Goal: Task Accomplishment & Management: Manage account settings

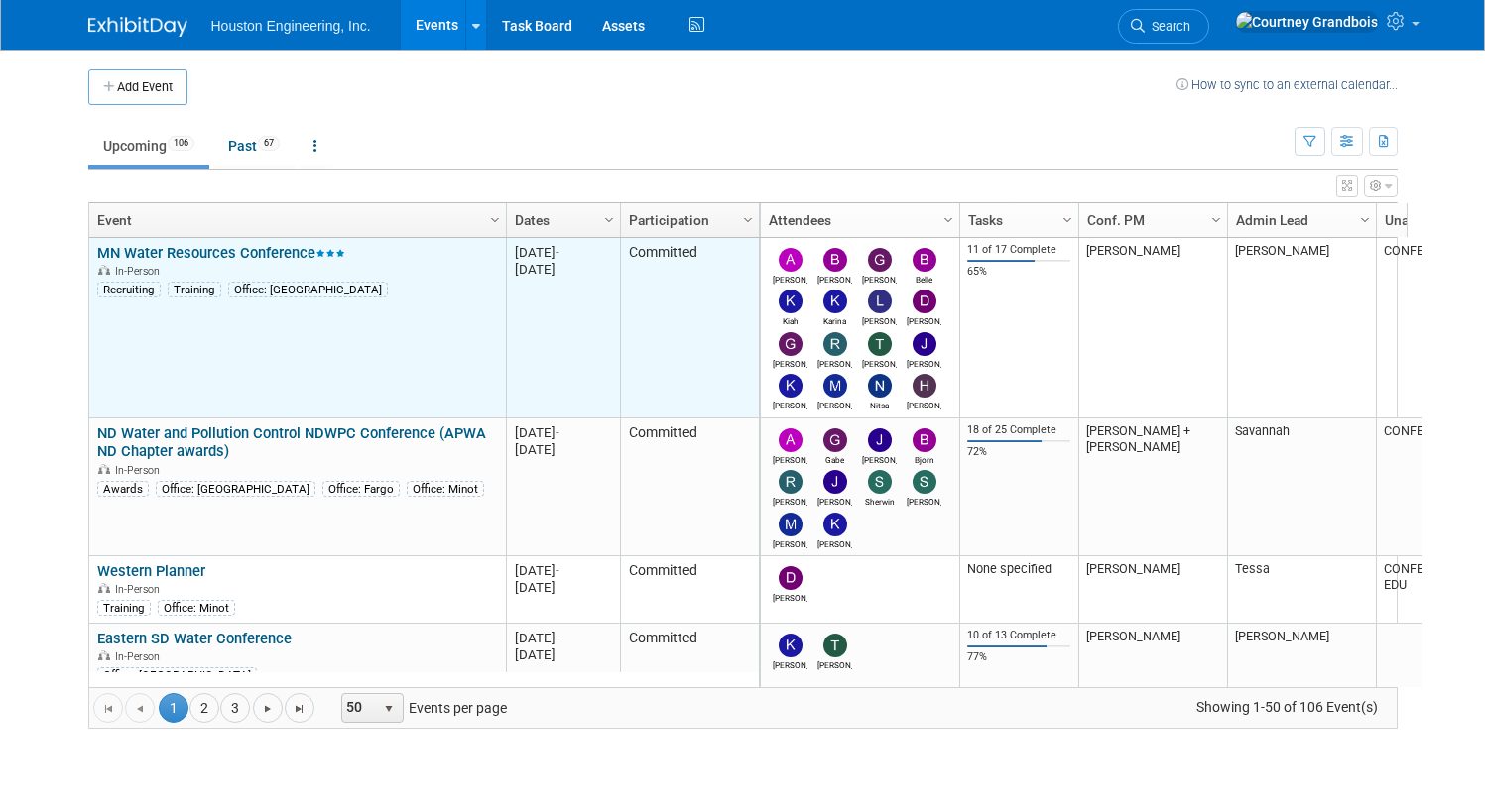
click at [224, 257] on link "MN Water Resources Conference" at bounding box center [221, 252] width 248 height 18
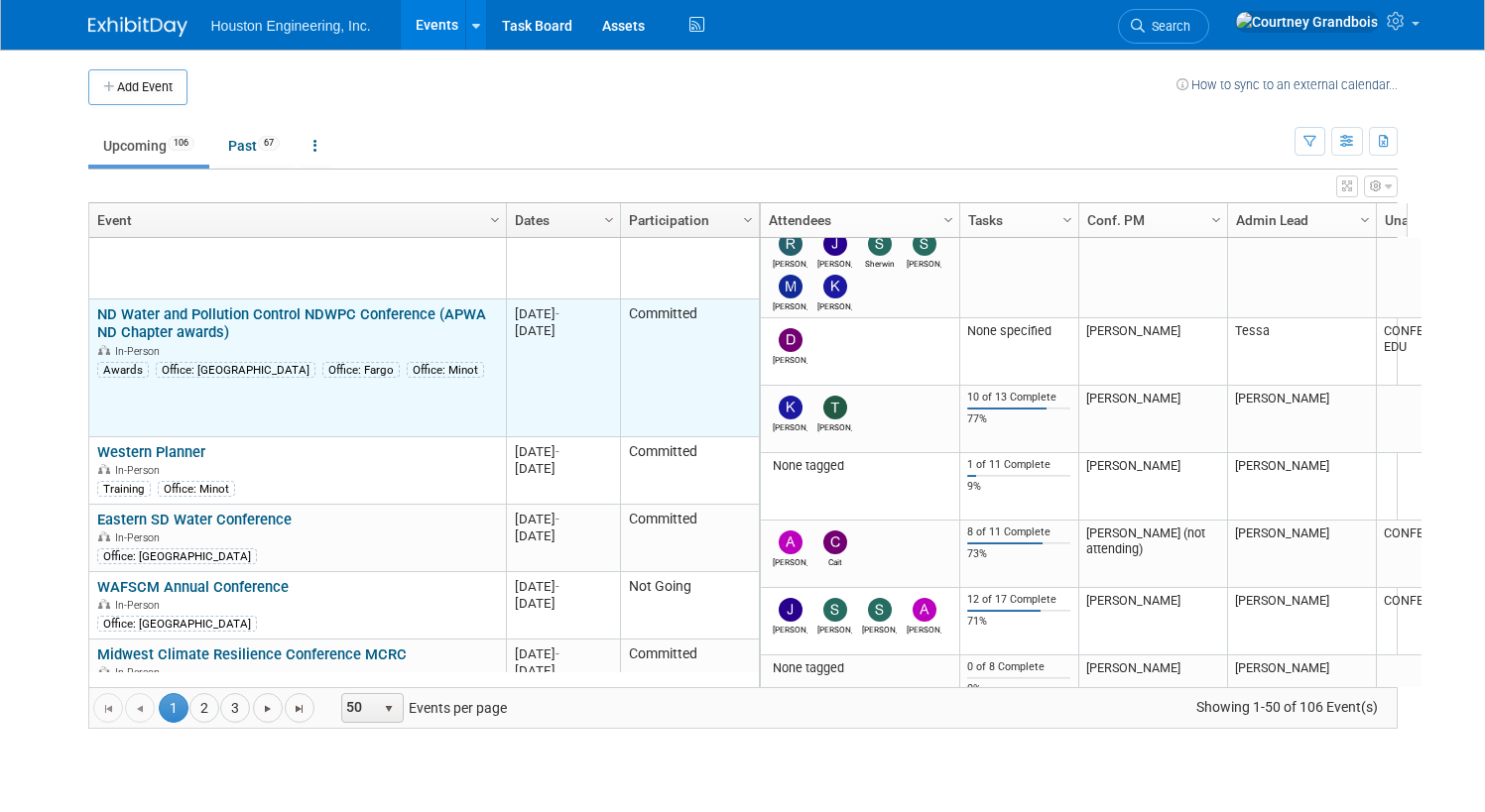
scroll to position [237, 0]
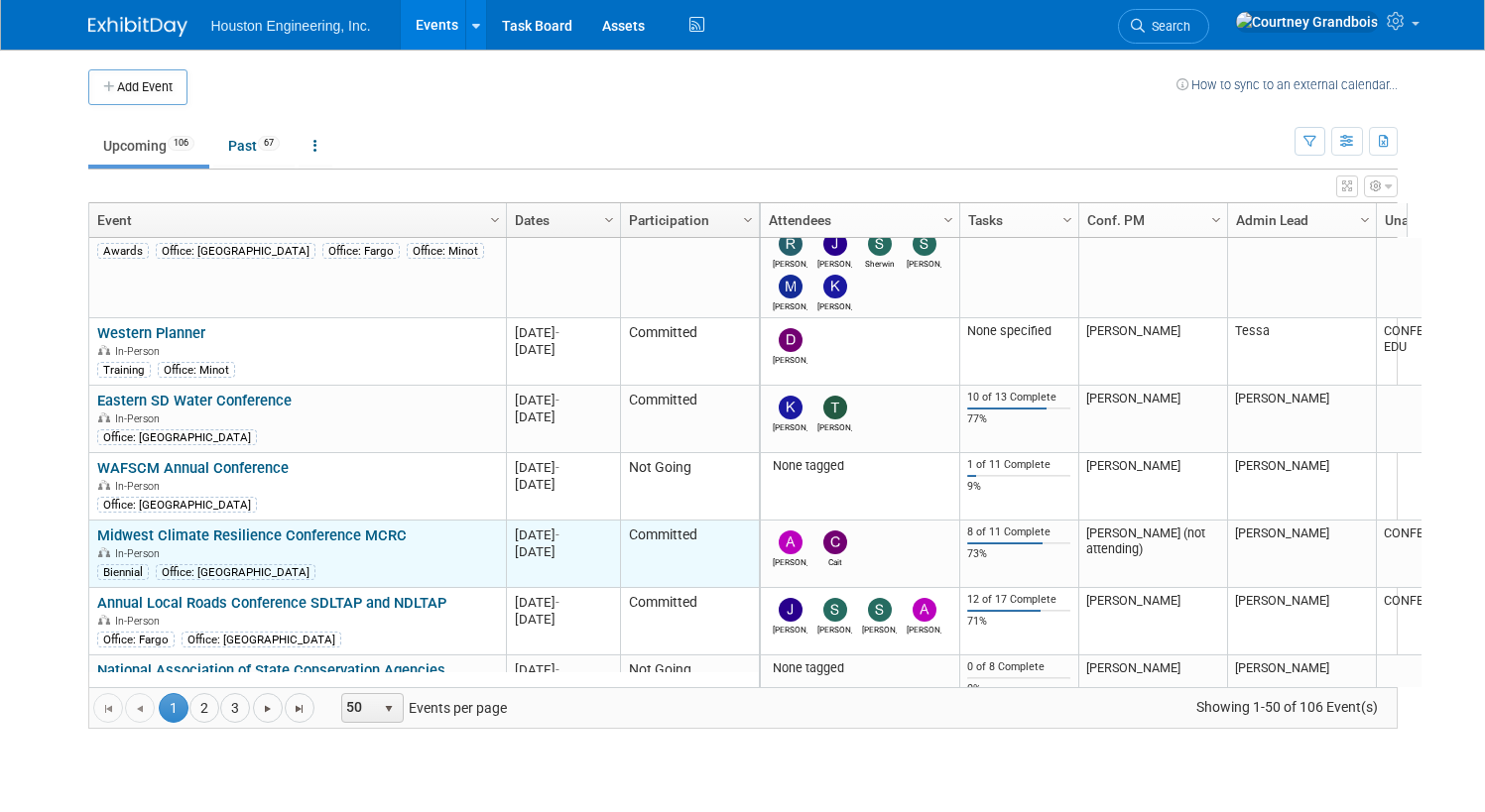
click at [244, 528] on link "Midwest Climate Resilience Conference MCRC" at bounding box center [251, 536] width 309 height 18
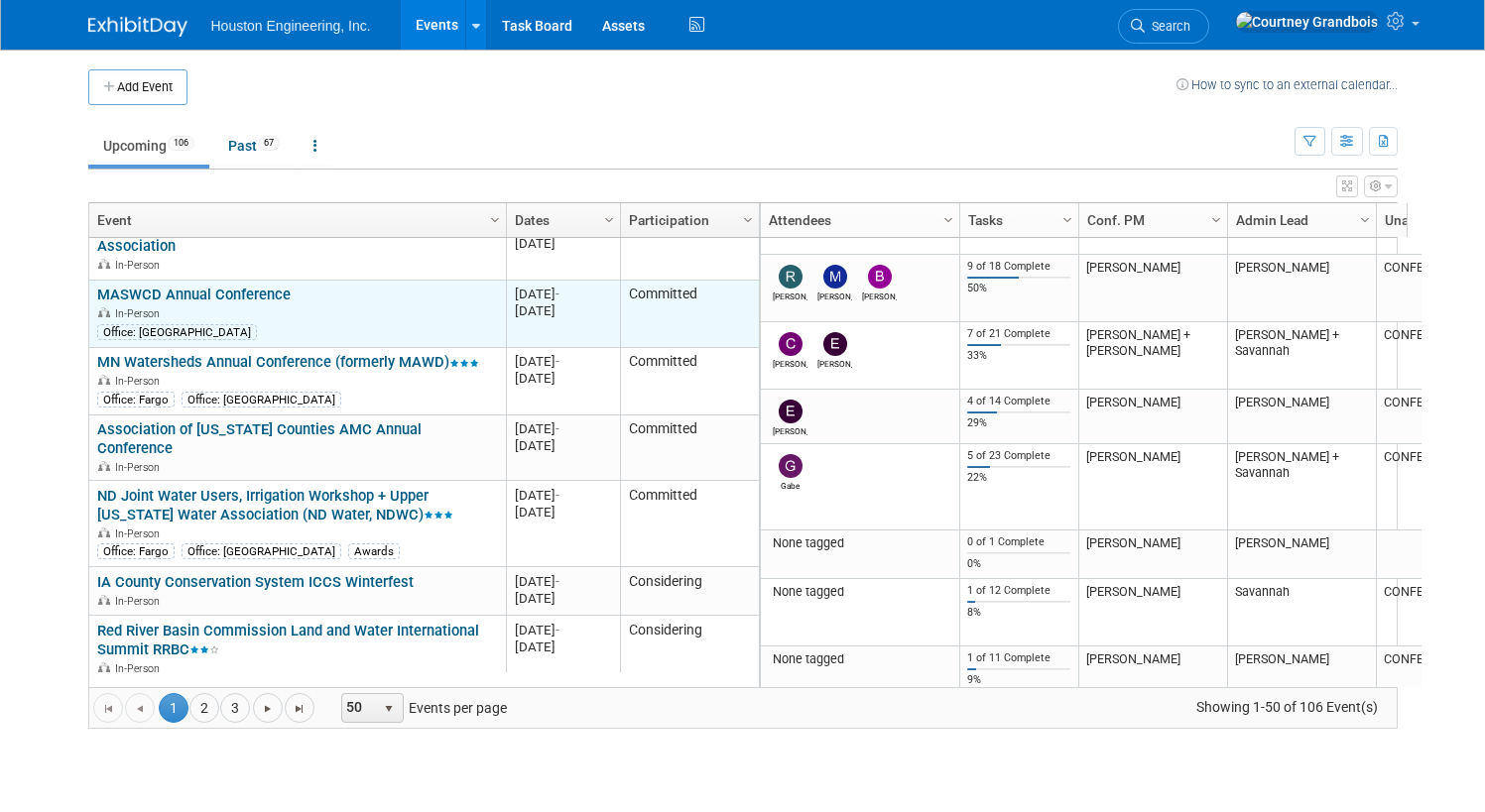
scroll to position [1903, 0]
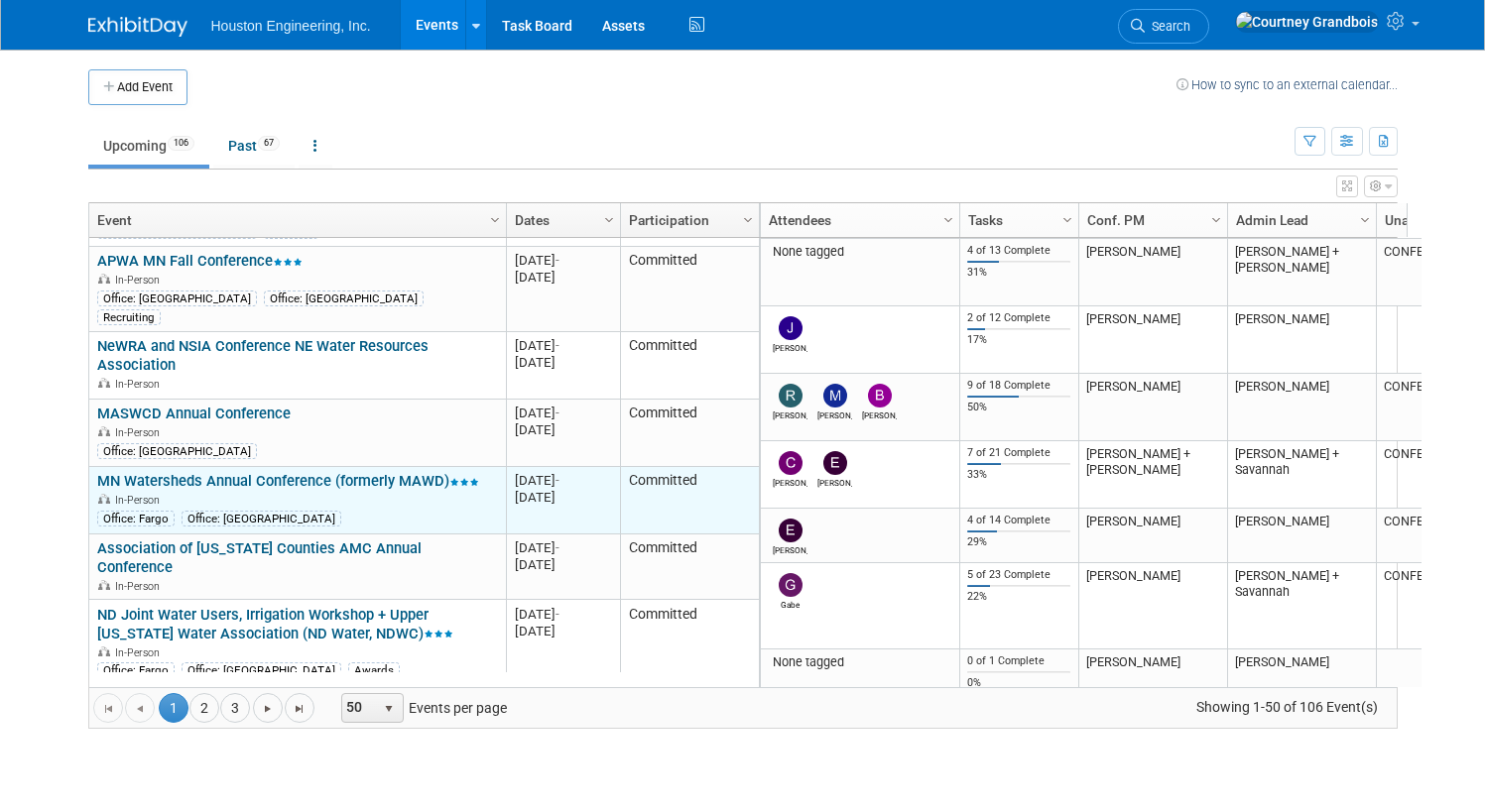
click at [175, 472] on link "MN Watersheds Annual Conference (formerly MAWD)" at bounding box center [287, 481] width 382 height 18
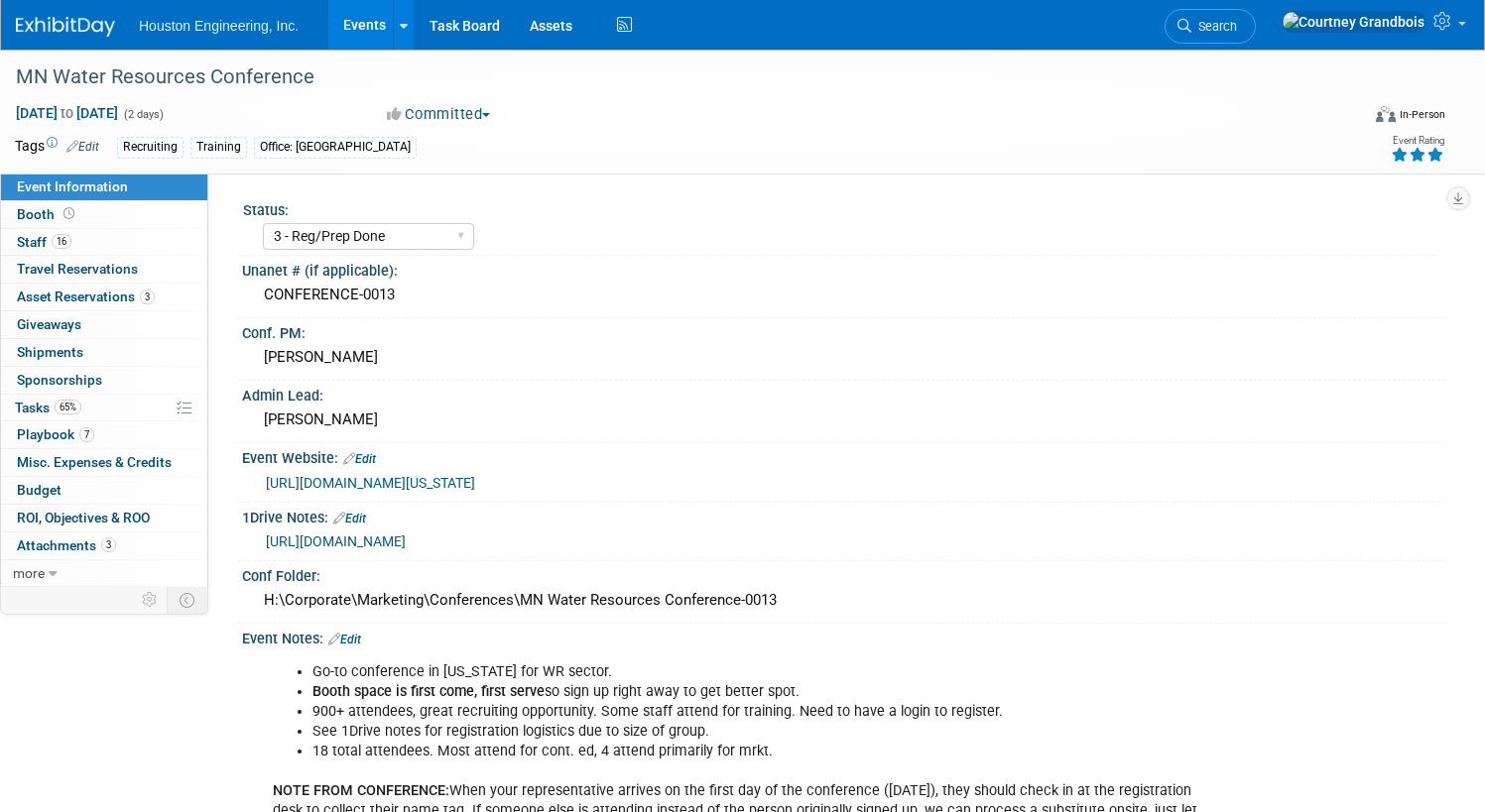
select select "3 - Reg/Prep Done"
select select "Yes"
select select "No"
select select "Water Resources"
click at [81, 402] on span "Tasks 65%" at bounding box center [48, 407] width 67 height 16
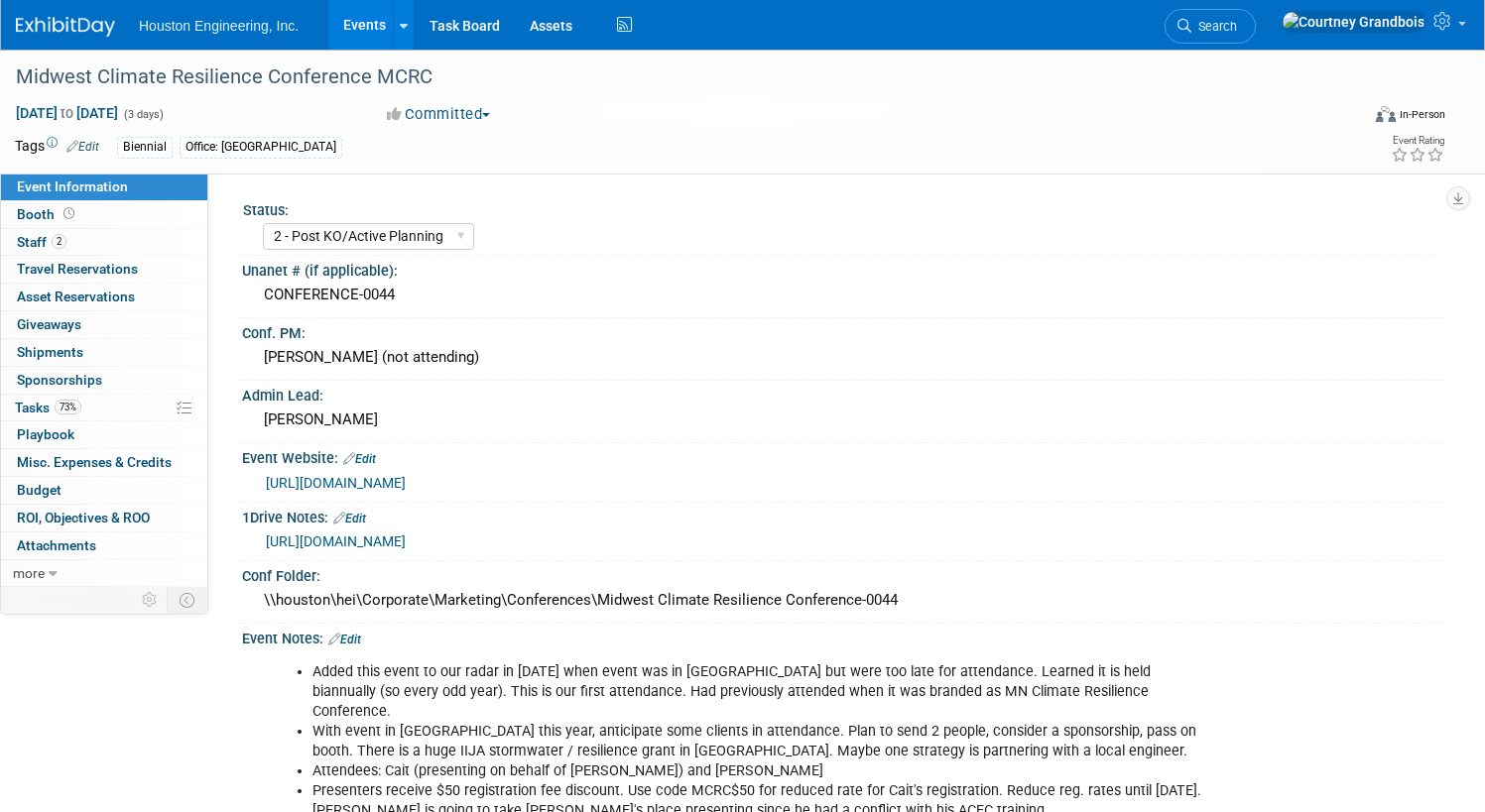
select select "2 - Post KO/Active Planning"
select select "Yes"
select select "Environmental"
click at [179, 411] on link "73% Tasks 73%" at bounding box center [104, 407] width 207 height 27
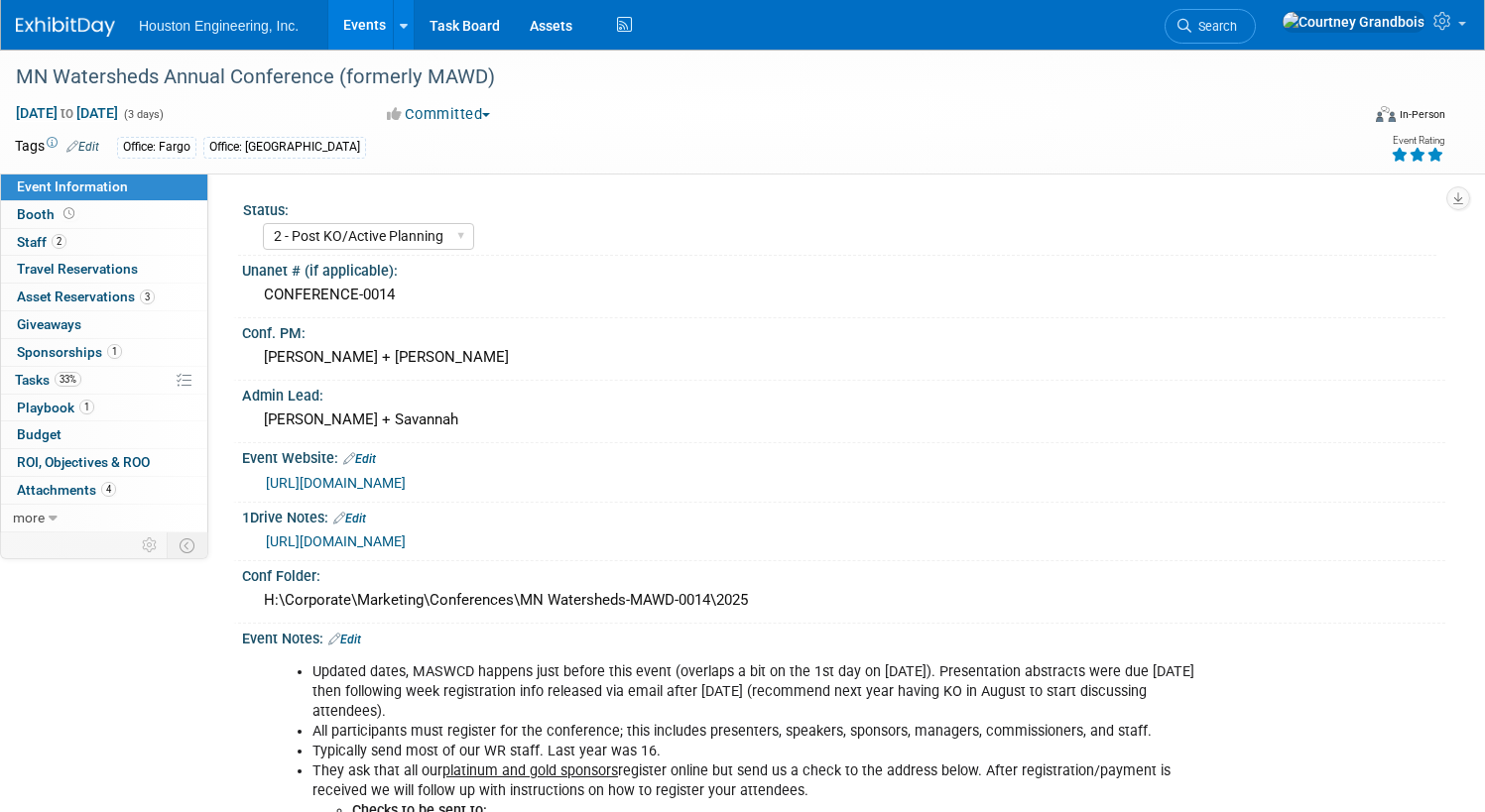
select select "2 - Post KO/Active Planning"
select select "Yes"
select select "Water Resources"
click at [171, 379] on link "33% Tasks 33%" at bounding box center [104, 380] width 207 height 27
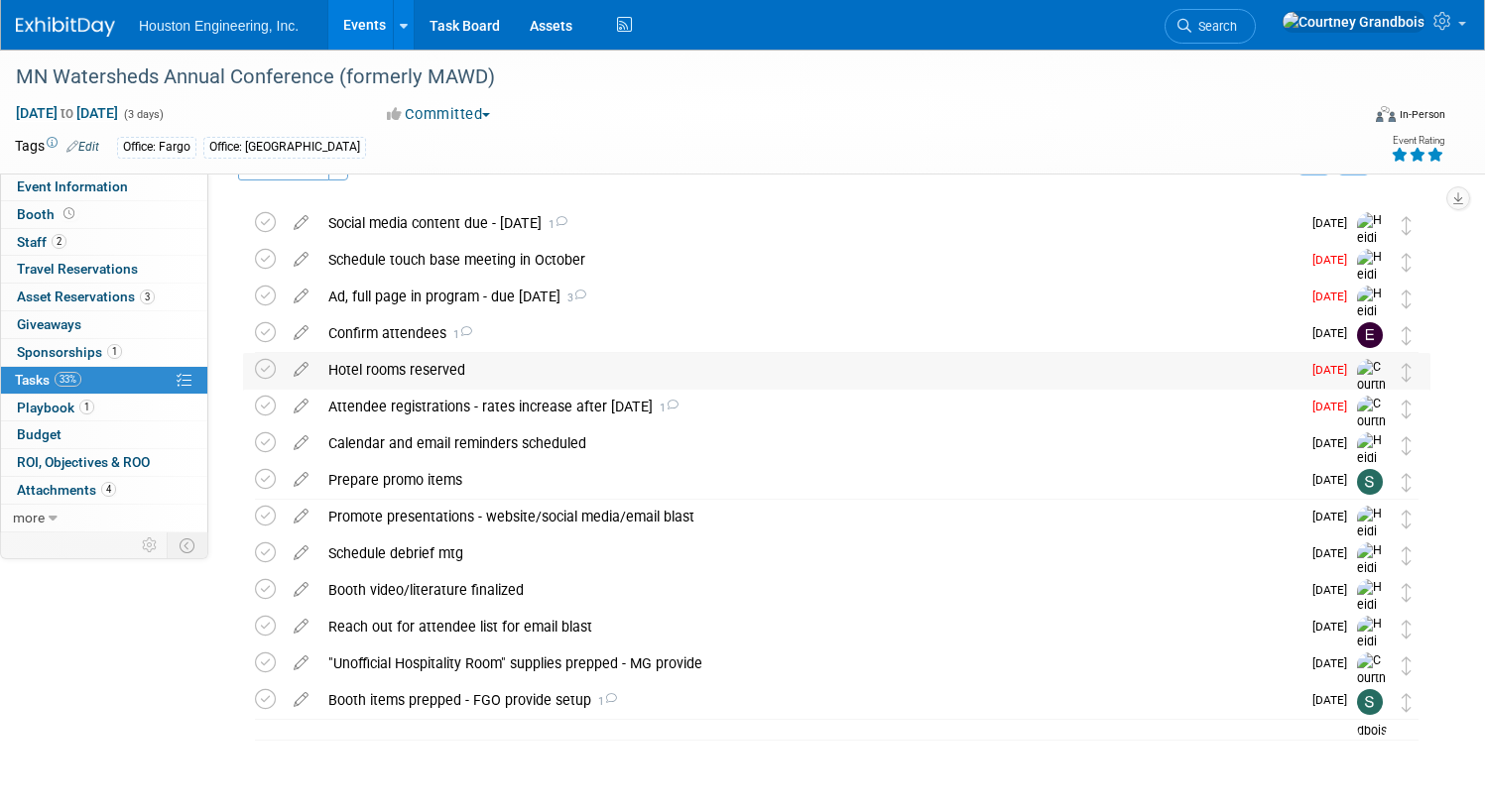
scroll to position [80, 0]
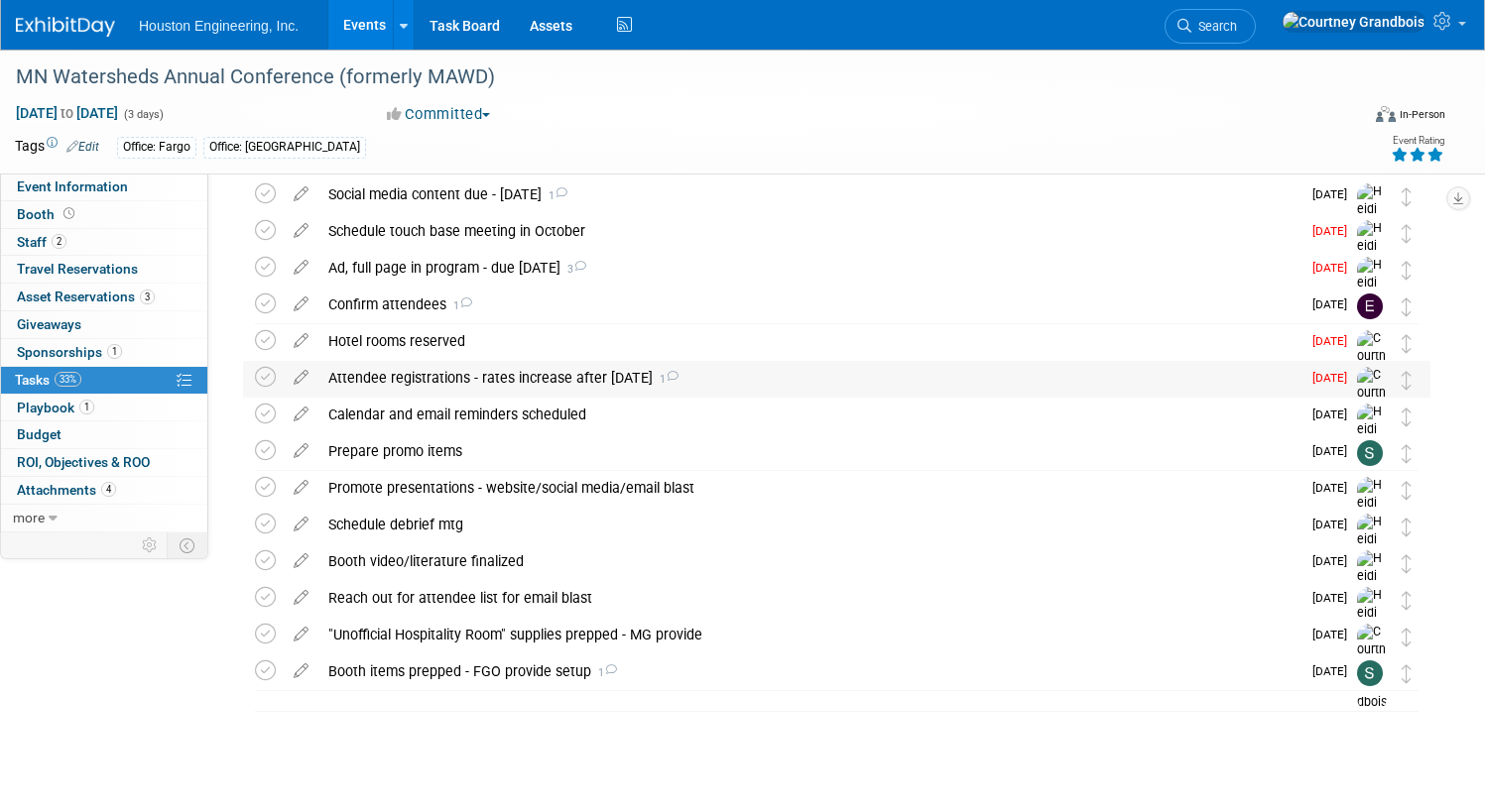
click at [961, 368] on div "Attendee registrations - rates increase after [DATE] 1" at bounding box center [809, 378] width 982 height 34
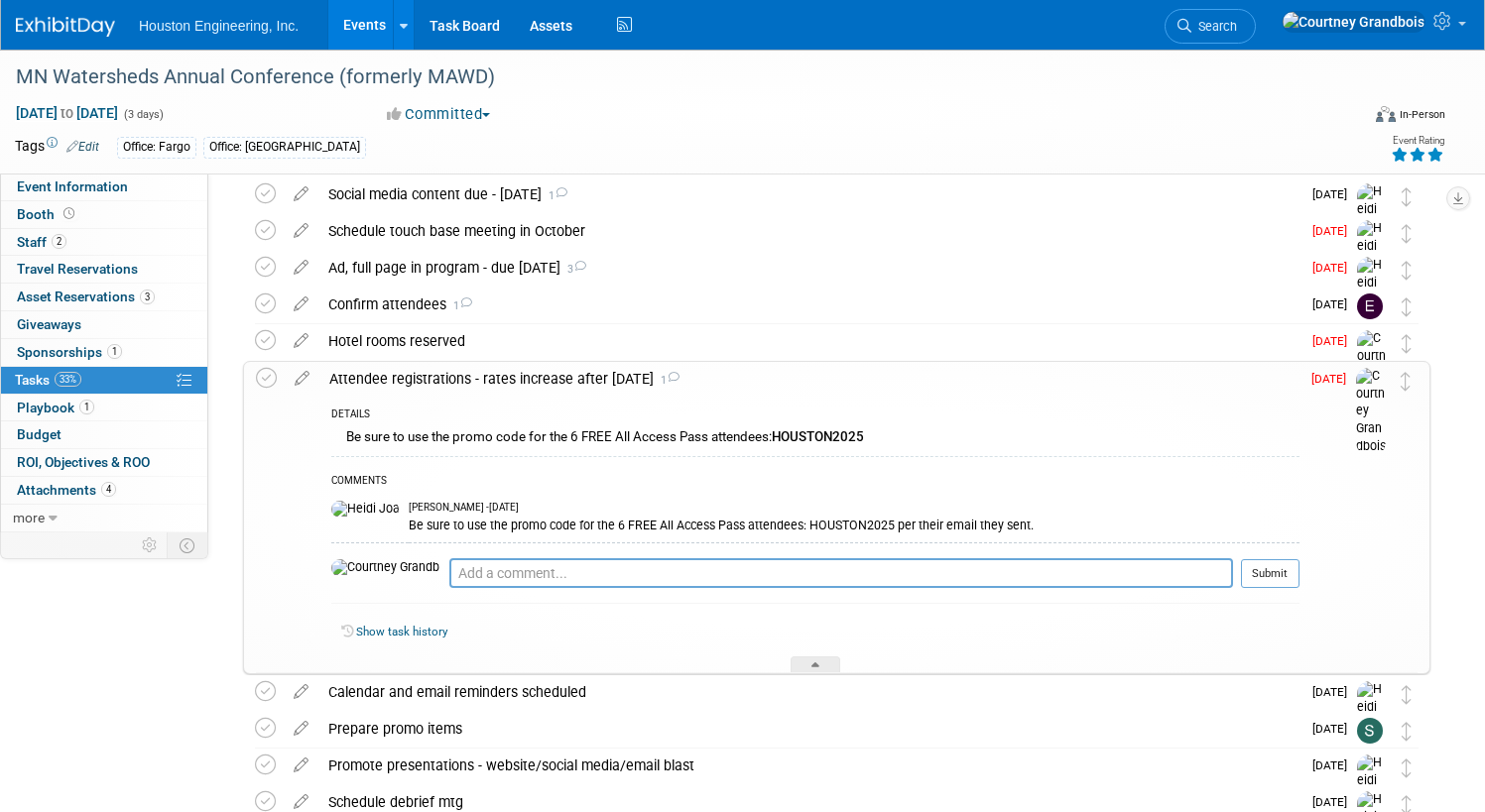
click at [962, 366] on div "Attendee registrations - rates increase after [DATE] 1" at bounding box center [809, 379] width 980 height 34
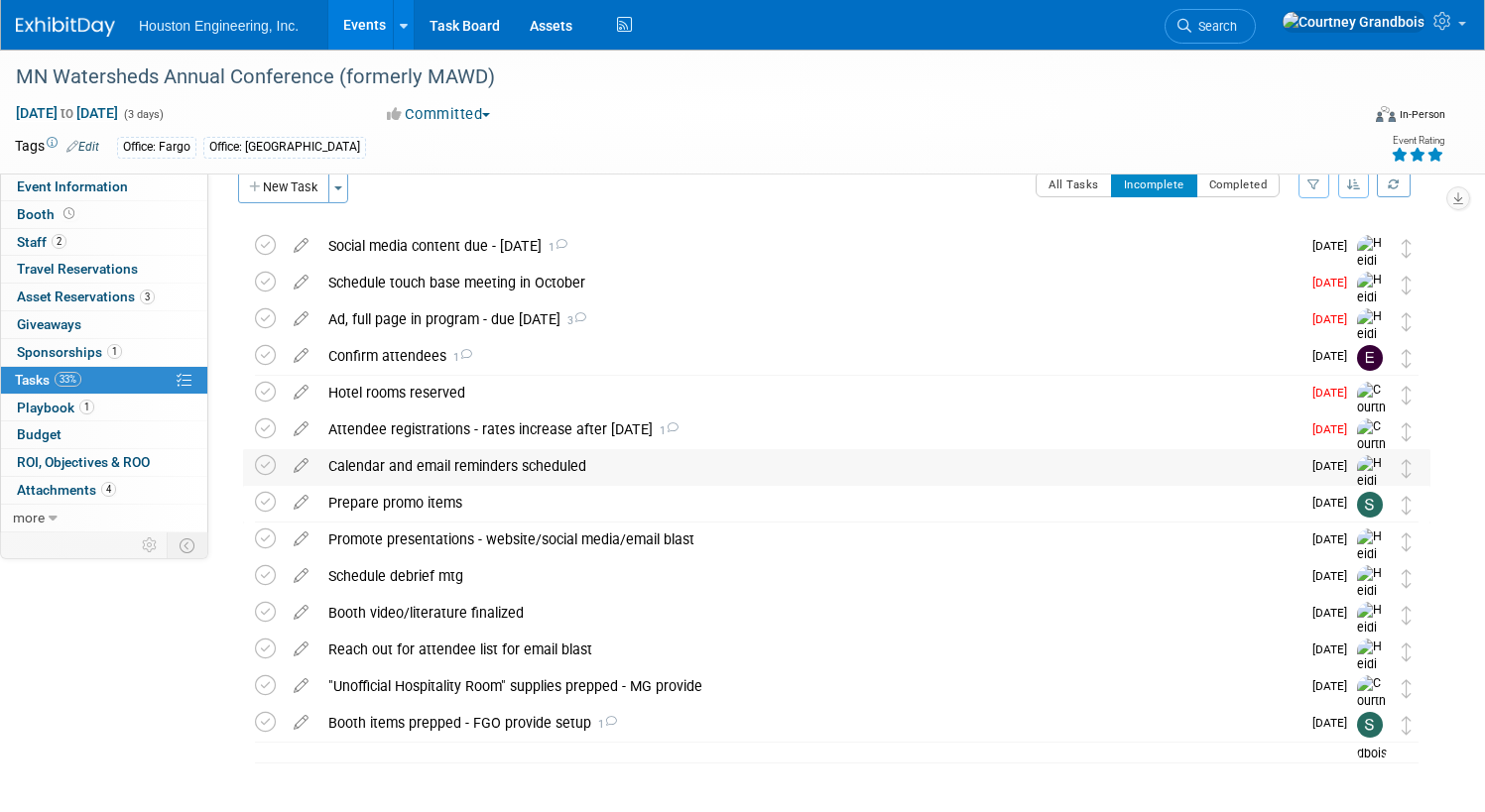
scroll to position [0, 0]
